Goal: Information Seeking & Learning: Learn about a topic

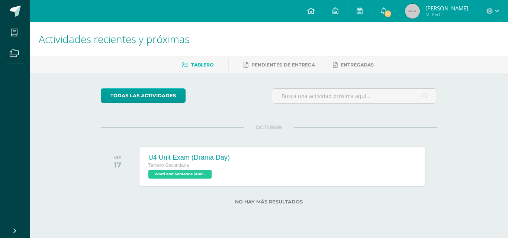
click at [483, 164] on div "Actividades recientes y próximas Tablero Pendientes de entrega Entregadas todas…" at bounding box center [269, 125] width 478 height 206
click at [392, 10] on span "17" at bounding box center [388, 14] width 8 height 8
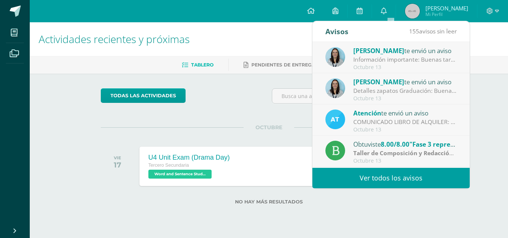
click at [413, 115] on div "Atención te envió un aviso" at bounding box center [404, 113] width 103 height 10
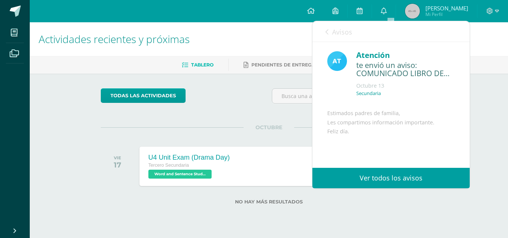
click at [336, 32] on span "Avisos" at bounding box center [342, 32] width 20 height 9
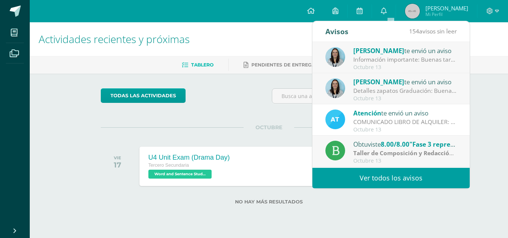
click at [367, 93] on div "Detalles zapatos Graduación: Buenas tardes estimados padres de familia, Les com…" at bounding box center [404, 91] width 103 height 9
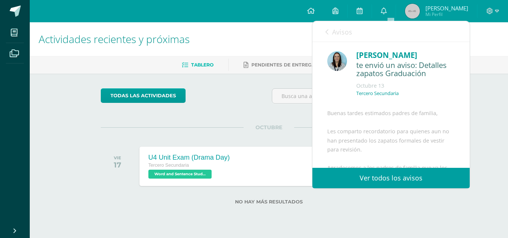
click at [324, 28] on div "Avisos 153 avisos sin leer Avisos" at bounding box center [390, 31] width 157 height 21
click at [330, 30] on link "Avisos" at bounding box center [338, 31] width 27 height 21
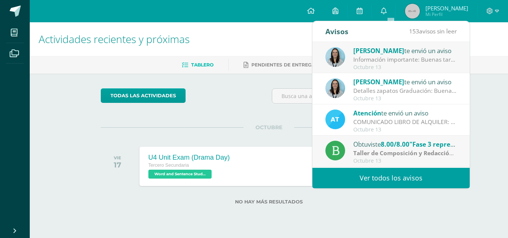
click at [417, 64] on div "Octubre 13" at bounding box center [404, 67] width 103 height 6
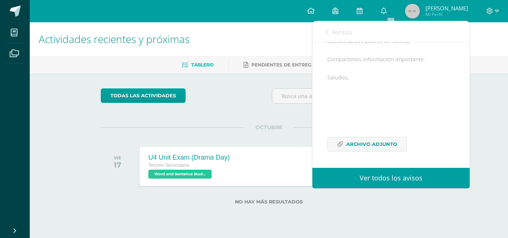
scroll to position [90, 0]
click at [387, 145] on span "Archivo Adjunto" at bounding box center [371, 145] width 51 height 14
